Goal: Use online tool/utility: Utilize a website feature to perform a specific function

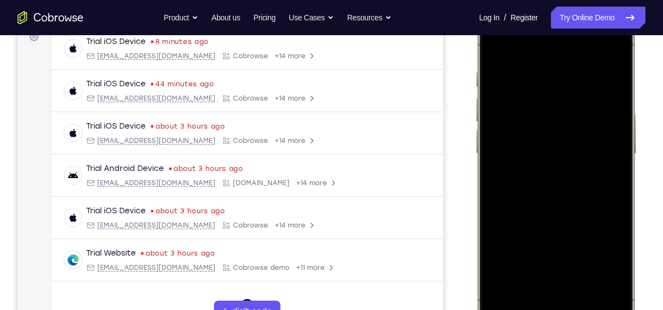
scroll to position [181, 0]
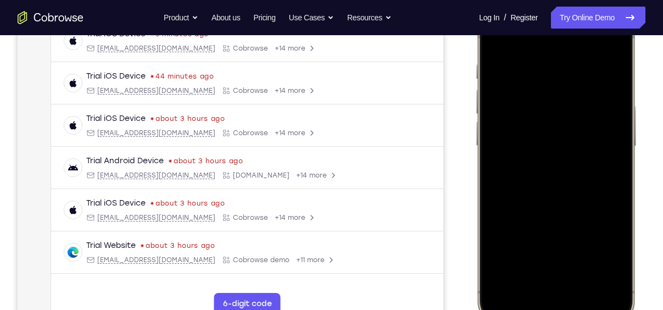
click at [536, 292] on div at bounding box center [555, 163] width 144 height 313
click at [577, 283] on div at bounding box center [555, 163] width 144 height 313
click at [555, 58] on div at bounding box center [555, 163] width 144 height 313
click at [544, 182] on div at bounding box center [555, 163] width 144 height 313
click at [550, 121] on div at bounding box center [555, 163] width 144 height 313
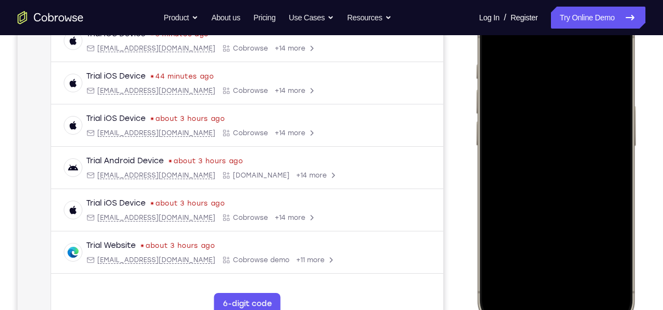
click at [545, 146] on div at bounding box center [555, 163] width 144 height 313
click at [561, 166] on div at bounding box center [555, 163] width 144 height 313
click at [574, 218] on div at bounding box center [555, 163] width 144 height 313
click at [586, 264] on div at bounding box center [555, 163] width 144 height 313
click at [553, 137] on div at bounding box center [555, 163] width 144 height 313
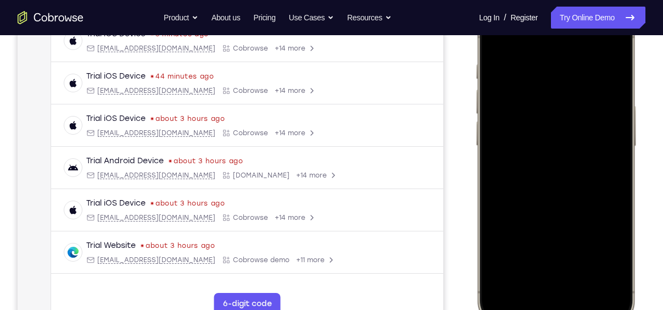
click at [544, 262] on div at bounding box center [555, 163] width 144 height 313
click at [603, 261] on div at bounding box center [555, 163] width 144 height 313
click at [608, 257] on div at bounding box center [555, 163] width 144 height 313
click at [539, 257] on div at bounding box center [555, 163] width 144 height 313
click at [608, 258] on div at bounding box center [555, 163] width 144 height 313
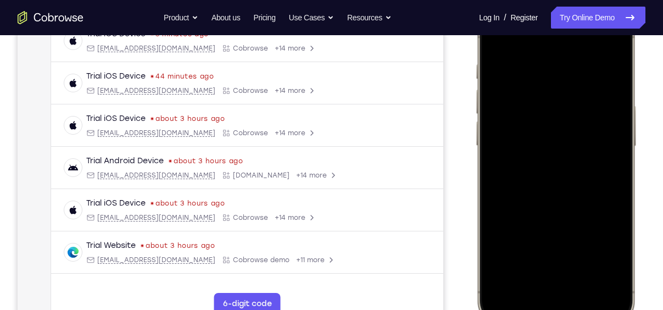
click at [490, 40] on div at bounding box center [555, 163] width 144 height 313
click at [617, 42] on div at bounding box center [555, 163] width 144 height 313
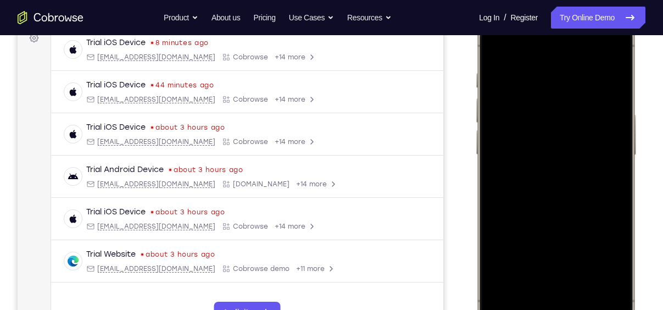
scroll to position [170, 0]
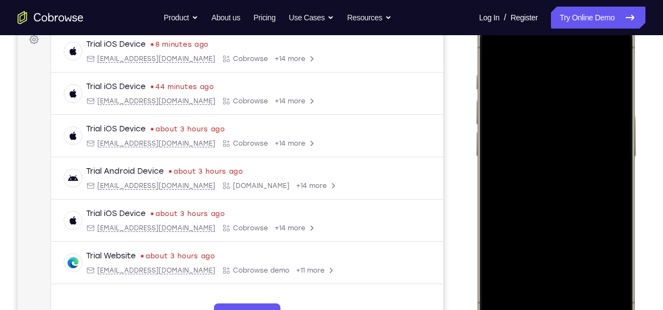
click at [618, 47] on div at bounding box center [555, 174] width 144 height 313
click at [608, 76] on div at bounding box center [555, 174] width 144 height 313
click at [578, 69] on div at bounding box center [555, 174] width 144 height 313
click at [499, 66] on div at bounding box center [555, 174] width 144 height 313
click at [604, 126] on div at bounding box center [555, 174] width 144 height 313
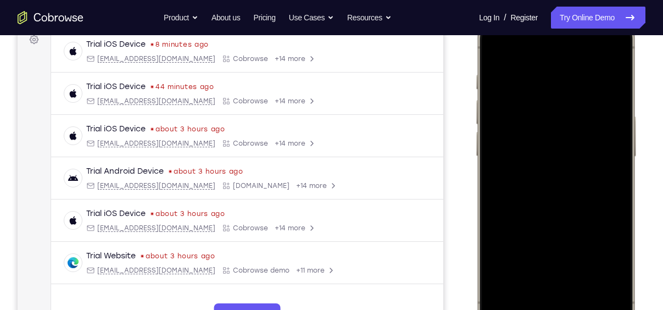
click at [609, 150] on div at bounding box center [555, 174] width 144 height 313
click at [542, 265] on div at bounding box center [555, 174] width 144 height 313
click at [601, 272] on div at bounding box center [555, 174] width 144 height 313
click at [604, 52] on div at bounding box center [555, 174] width 144 height 313
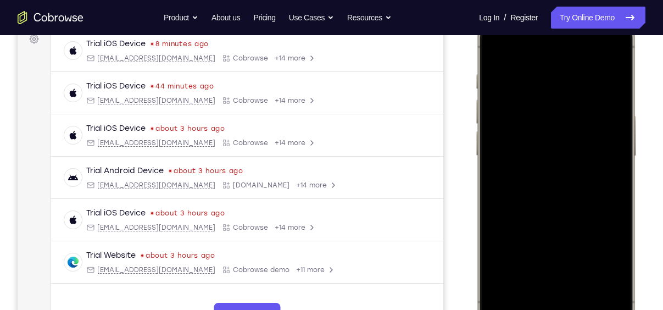
click at [500, 271] on div at bounding box center [555, 173] width 144 height 313
click at [541, 78] on div at bounding box center [555, 173] width 144 height 313
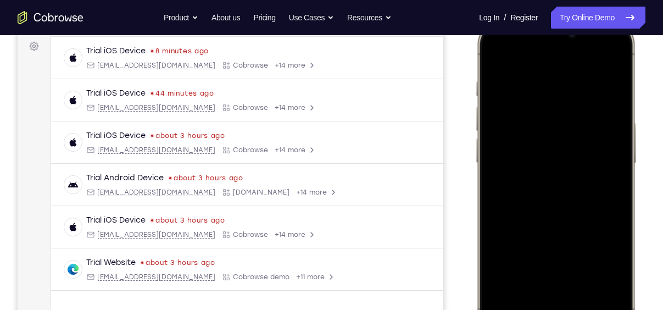
click at [606, 60] on div at bounding box center [555, 180] width 144 height 313
drag, startPoint x: 576, startPoint y: 221, endPoint x: 595, endPoint y: 72, distance: 150.0
click at [595, 72] on div at bounding box center [555, 180] width 144 height 313
drag, startPoint x: 585, startPoint y: 204, endPoint x: 603, endPoint y: 63, distance: 142.8
click at [603, 63] on div at bounding box center [555, 180] width 144 height 313
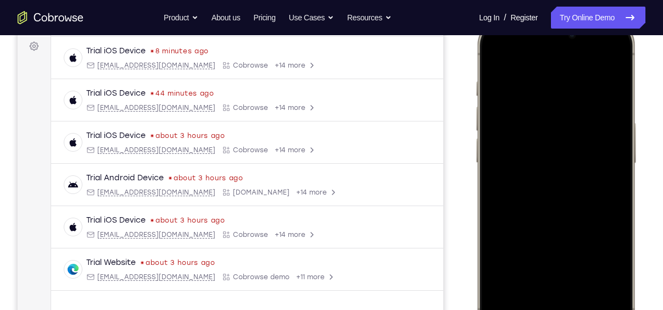
drag, startPoint x: 580, startPoint y: 241, endPoint x: 591, endPoint y: 130, distance: 112.0
click at [591, 130] on div at bounding box center [555, 180] width 144 height 313
drag, startPoint x: 582, startPoint y: 121, endPoint x: 577, endPoint y: 302, distance: 181.2
click at [577, 302] on div at bounding box center [555, 180] width 144 height 313
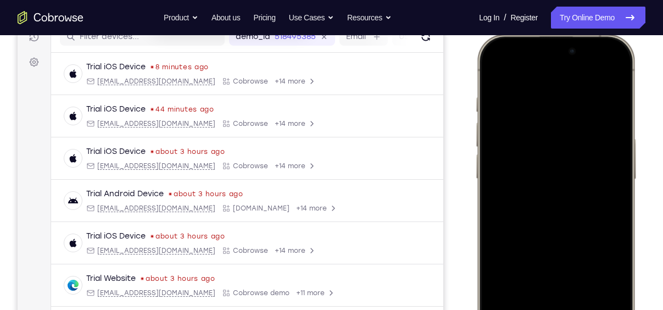
scroll to position [207, 0]
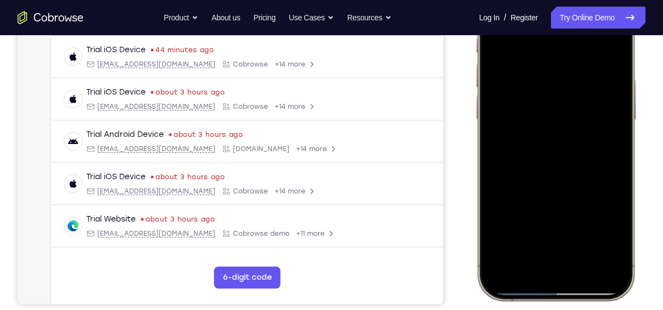
click at [610, 257] on div at bounding box center [555, 137] width 144 height 313
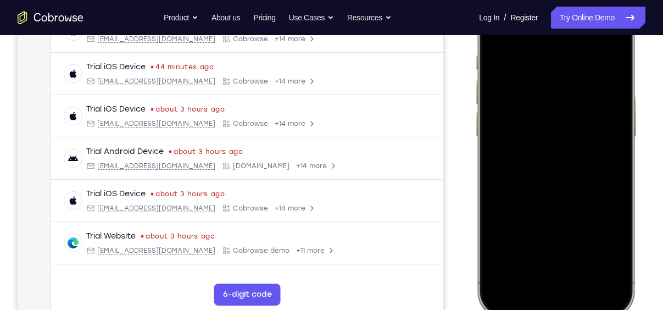
scroll to position [181, 0]
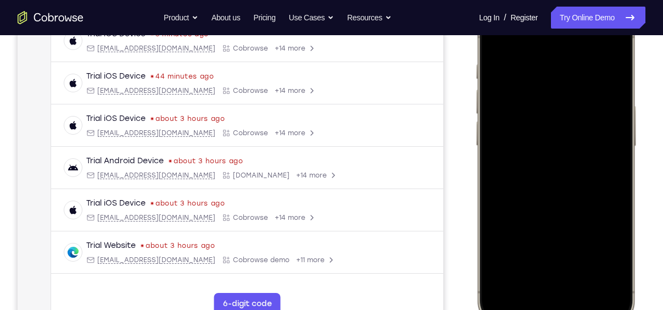
click at [547, 65] on div at bounding box center [555, 163] width 144 height 313
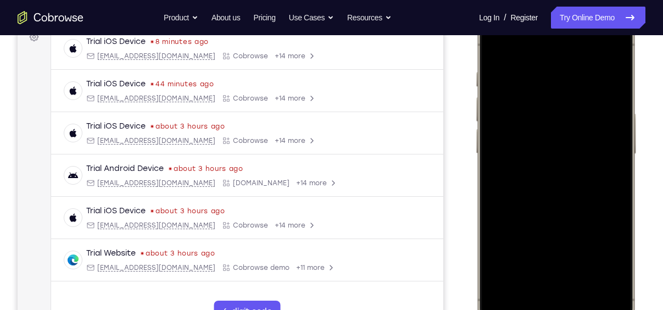
scroll to position [172, 0]
click at [550, 262] on div at bounding box center [555, 171] width 144 height 313
click at [600, 261] on div at bounding box center [555, 171] width 144 height 313
click at [555, 269] on div at bounding box center [555, 171] width 144 height 313
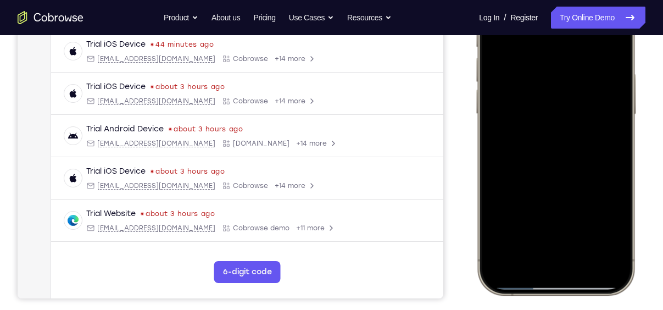
scroll to position [208, 0]
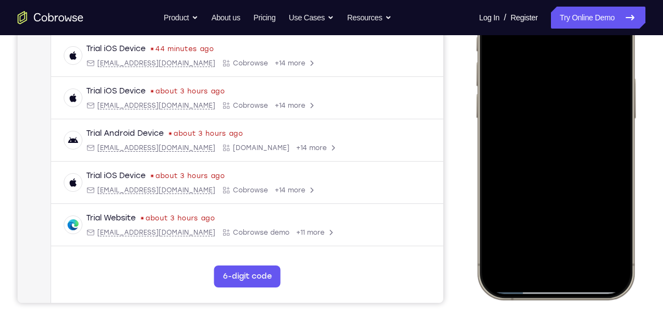
click at [604, 228] on div at bounding box center [555, 136] width 144 height 313
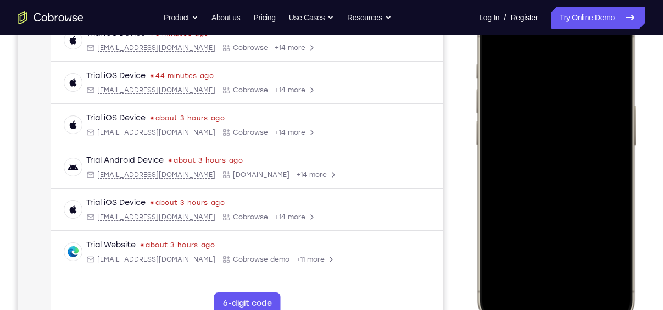
scroll to position [174, 0]
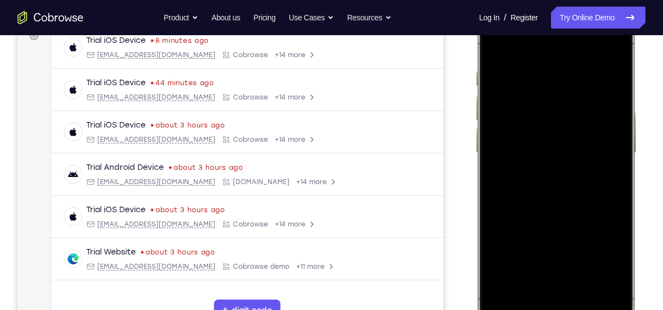
click at [607, 156] on div at bounding box center [555, 170] width 144 height 313
click at [608, 47] on div at bounding box center [555, 170] width 144 height 313
click at [584, 270] on div at bounding box center [555, 170] width 144 height 313
click at [610, 289] on div at bounding box center [555, 170] width 144 height 313
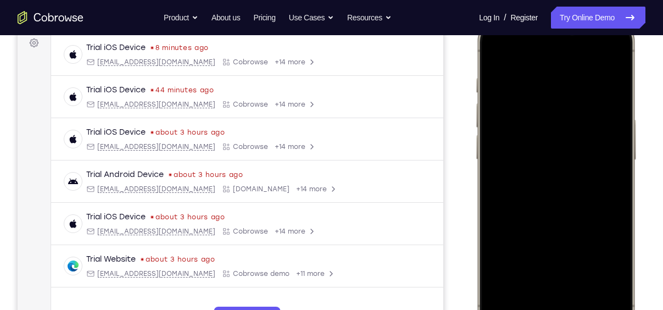
scroll to position [161, 0]
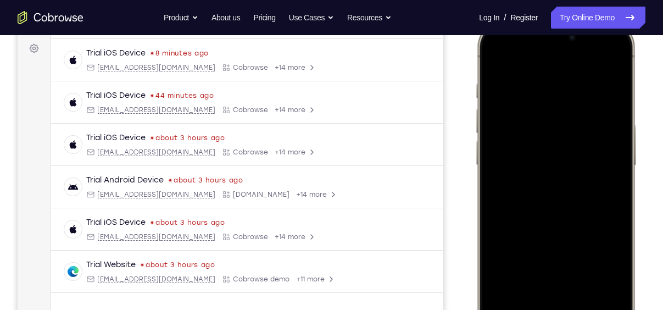
click at [497, 52] on div at bounding box center [555, 182] width 144 height 313
click at [618, 58] on div at bounding box center [555, 182] width 144 height 313
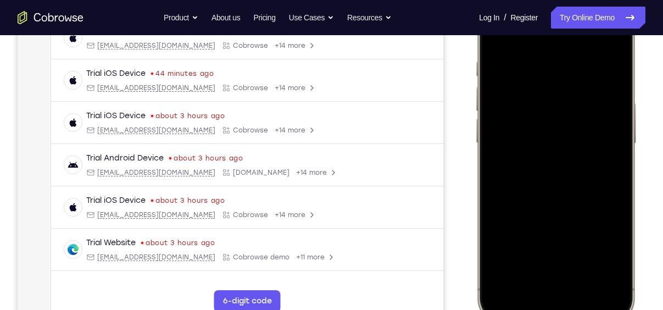
scroll to position [182, 0]
click at [513, 97] on div at bounding box center [555, 161] width 144 height 313
click at [510, 69] on div at bounding box center [555, 161] width 144 height 313
click at [607, 121] on div at bounding box center [555, 161] width 144 height 313
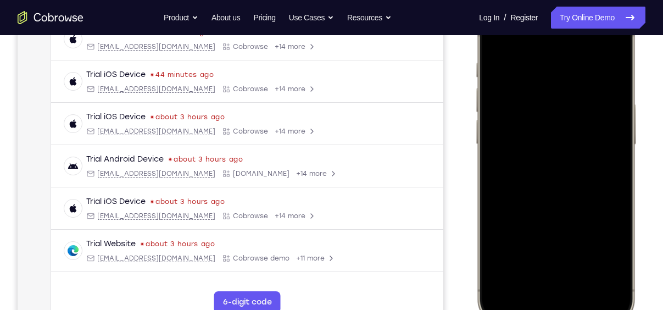
click at [544, 250] on div at bounding box center [555, 161] width 144 height 313
click at [604, 258] on div at bounding box center [555, 161] width 144 height 313
click at [588, 262] on div at bounding box center [555, 161] width 144 height 313
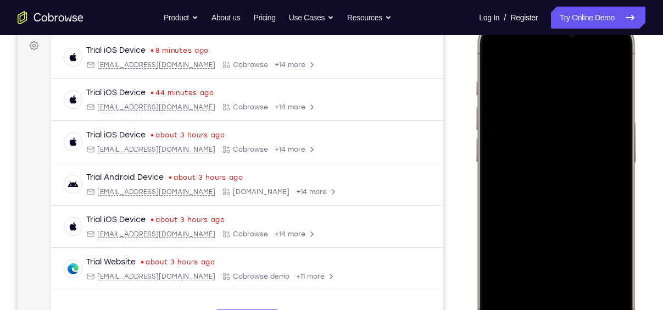
scroll to position [164, 0]
click at [501, 49] on div at bounding box center [555, 180] width 144 height 313
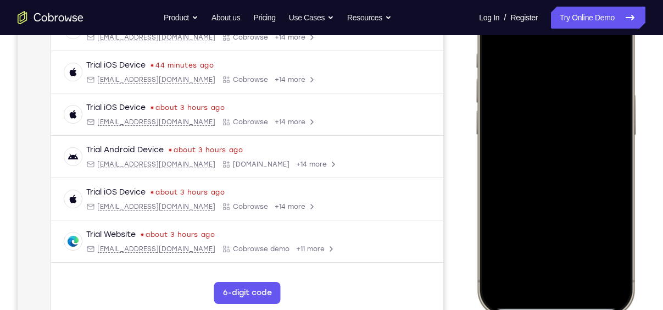
scroll to position [197, 0]
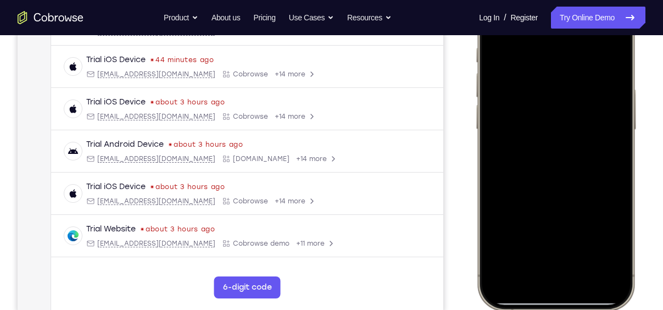
drag, startPoint x: 576, startPoint y: 194, endPoint x: 578, endPoint y: 127, distance: 67.0
click at [578, 127] on div at bounding box center [555, 147] width 144 height 313
click at [495, 234] on div at bounding box center [555, 147] width 144 height 313
drag, startPoint x: 563, startPoint y: 172, endPoint x: 561, endPoint y: 229, distance: 57.2
click at [561, 229] on div at bounding box center [555, 147] width 144 height 313
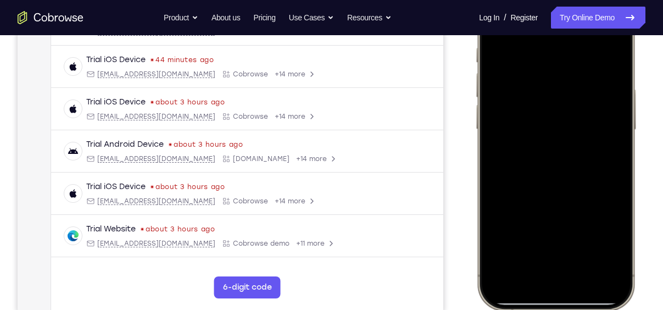
click at [509, 69] on div at bounding box center [555, 147] width 144 height 313
click at [585, 43] on div at bounding box center [555, 147] width 144 height 313
click at [548, 242] on div at bounding box center [555, 147] width 144 height 313
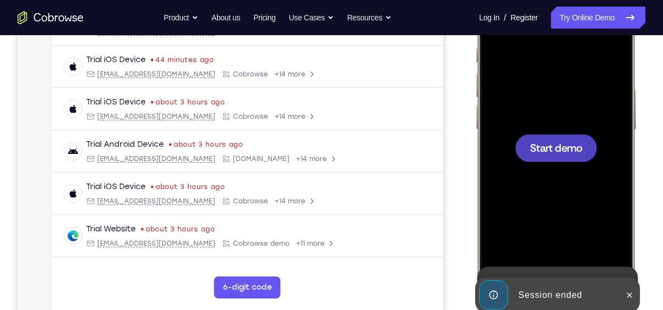
click at [553, 156] on div at bounding box center [556, 147] width 82 height 27
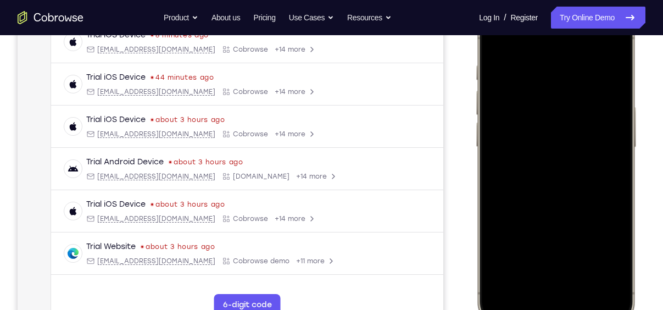
scroll to position [178, 0]
click at [599, 195] on div at bounding box center [555, 165] width 144 height 313
click at [533, 295] on div at bounding box center [555, 165] width 144 height 313
click at [567, 283] on div at bounding box center [555, 165] width 144 height 313
click at [570, 263] on div at bounding box center [555, 165] width 144 height 313
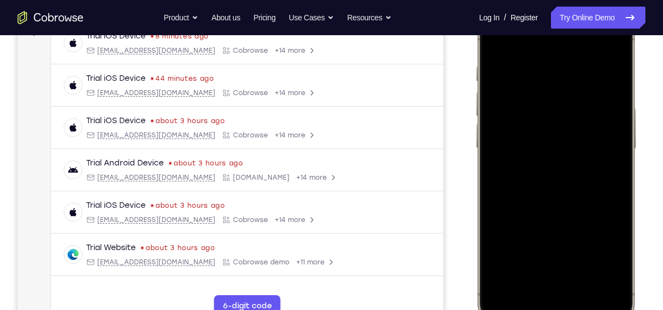
click at [570, 135] on div at bounding box center [555, 165] width 144 height 313
click at [563, 174] on div at bounding box center [555, 165] width 144 height 313
click at [596, 154] on div at bounding box center [555, 165] width 144 height 313
click at [524, 155] on div at bounding box center [555, 165] width 144 height 313
click at [562, 130] on div at bounding box center [555, 165] width 144 height 313
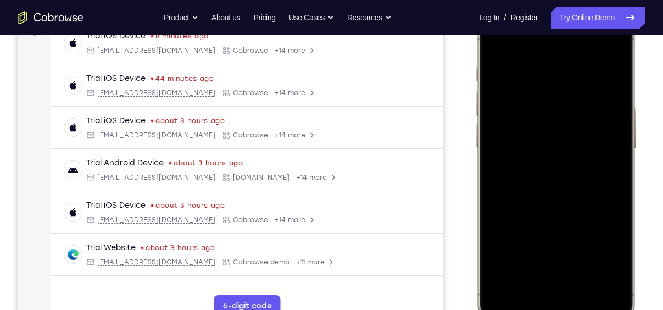
click at [622, 41] on div at bounding box center [555, 165] width 144 height 313
click at [508, 106] on div at bounding box center [555, 165] width 144 height 313
click at [596, 79] on div at bounding box center [555, 165] width 144 height 313
click at [548, 254] on div at bounding box center [555, 165] width 144 height 313
click at [585, 255] on div at bounding box center [555, 165] width 144 height 313
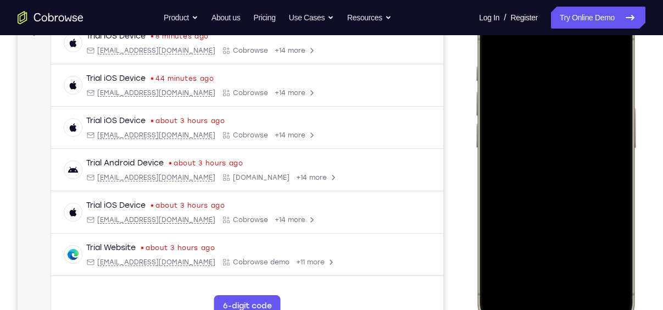
click at [608, 261] on div at bounding box center [555, 165] width 144 height 313
click at [494, 36] on div at bounding box center [555, 165] width 144 height 313
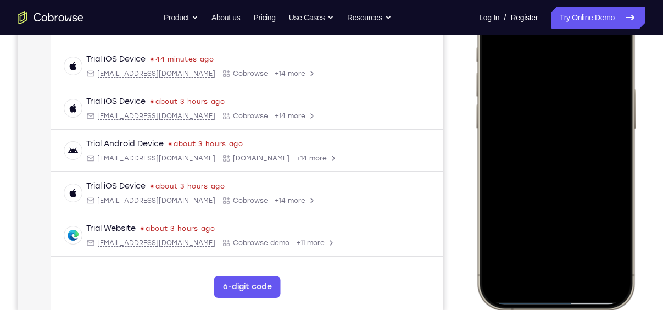
scroll to position [154, 0]
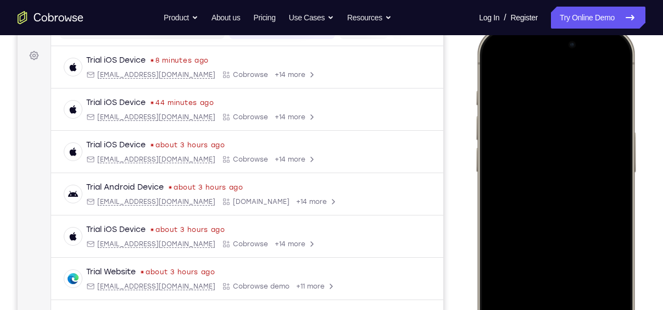
click at [490, 68] on div at bounding box center [555, 189] width 144 height 313
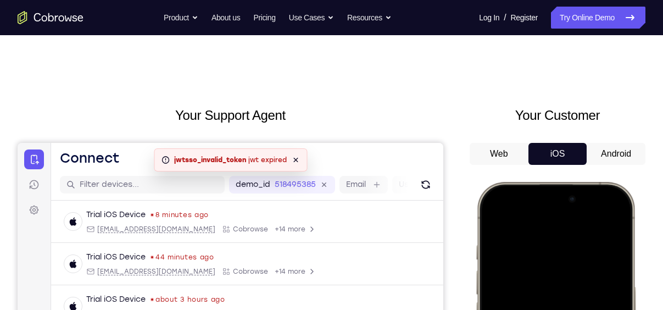
click at [298, 161] on icon at bounding box center [295, 159] width 9 height 9
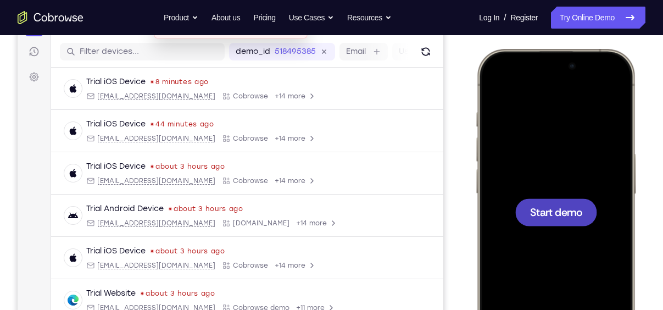
click at [551, 211] on span "Start demo" at bounding box center [556, 211] width 52 height 10
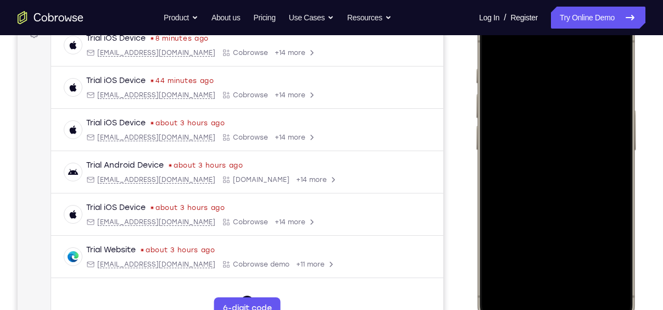
scroll to position [180, 0]
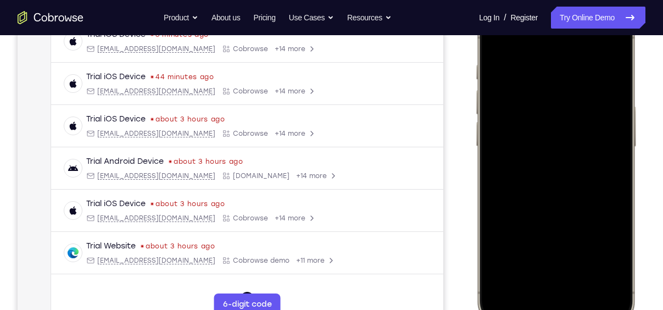
click at [545, 290] on div at bounding box center [555, 164] width 144 height 313
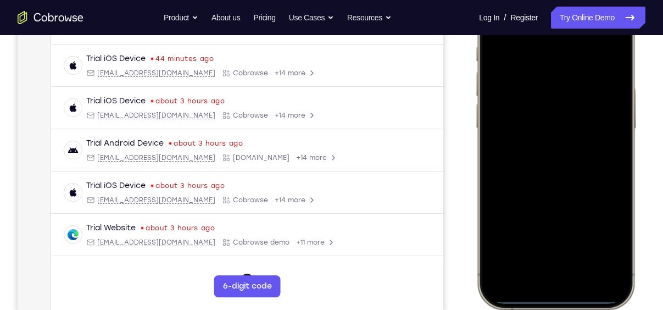
scroll to position [199, 0]
click at [574, 265] on div at bounding box center [555, 145] width 144 height 313
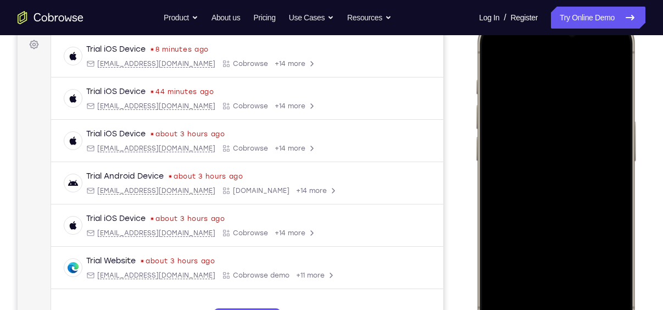
click at [547, 74] on div at bounding box center [555, 179] width 144 height 313
click at [544, 197] on div at bounding box center [555, 179] width 144 height 313
click at [545, 135] on div at bounding box center [555, 179] width 144 height 313
click at [553, 156] on div at bounding box center [555, 179] width 144 height 313
click at [558, 183] on div at bounding box center [555, 179] width 144 height 313
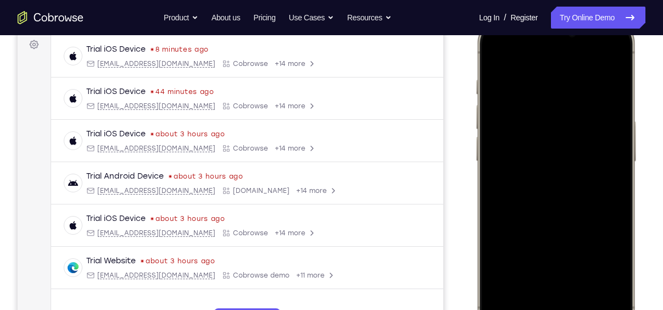
click at [569, 232] on div at bounding box center [555, 179] width 144 height 313
click at [583, 276] on div at bounding box center [555, 179] width 144 height 313
click at [542, 210] on div at bounding box center [555, 179] width 144 height 313
click at [490, 57] on div at bounding box center [555, 179] width 144 height 313
click at [561, 153] on div at bounding box center [555, 179] width 144 height 313
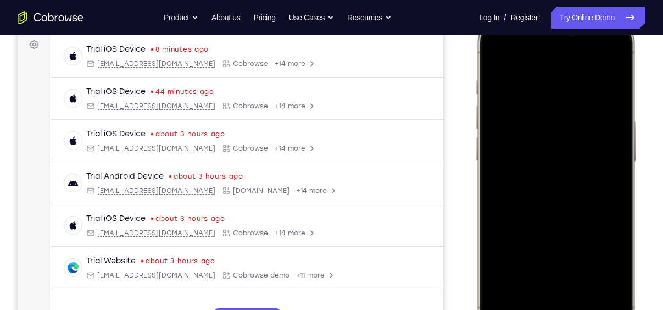
click at [494, 47] on div at bounding box center [555, 179] width 144 height 313
click at [492, 50] on div at bounding box center [555, 179] width 144 height 313
click at [558, 46] on div at bounding box center [555, 179] width 144 height 313
click at [553, 83] on div at bounding box center [555, 179] width 144 height 313
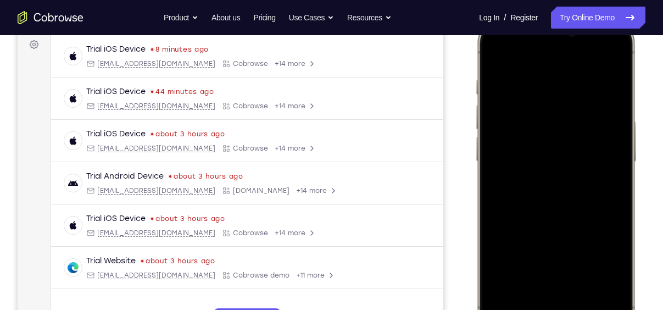
click at [605, 121] on div at bounding box center [555, 179] width 144 height 313
click at [609, 57] on div at bounding box center [555, 179] width 144 height 313
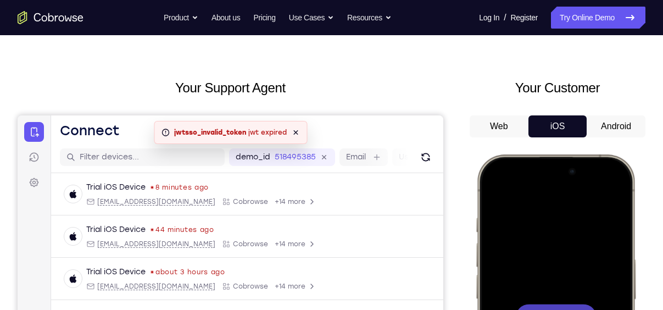
scroll to position [0, 0]
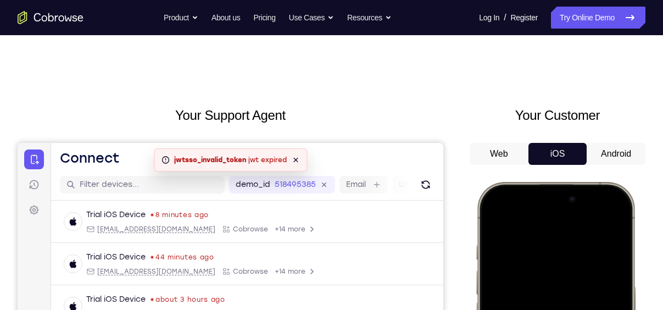
click at [298, 158] on icon at bounding box center [295, 159] width 9 height 9
